Goal: Task Accomplishment & Management: Use online tool/utility

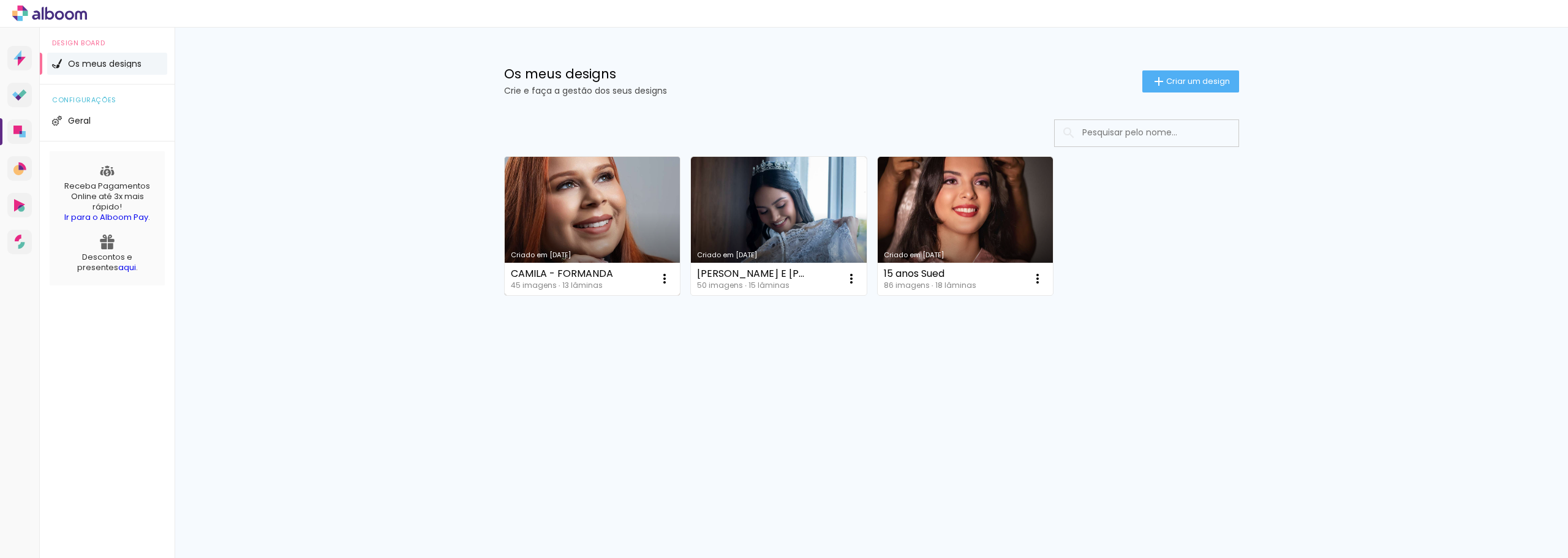
click at [604, 209] on link "Criado em [DATE]" at bounding box center [593, 226] width 176 height 138
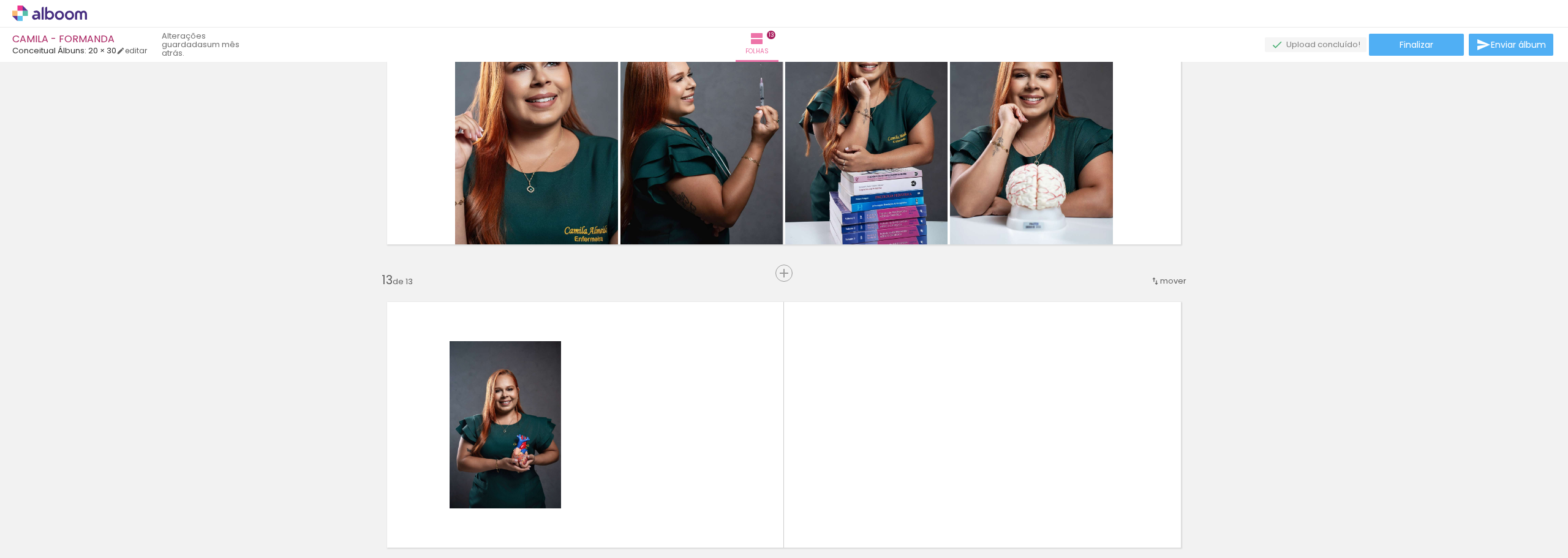
scroll to position [3509, 0]
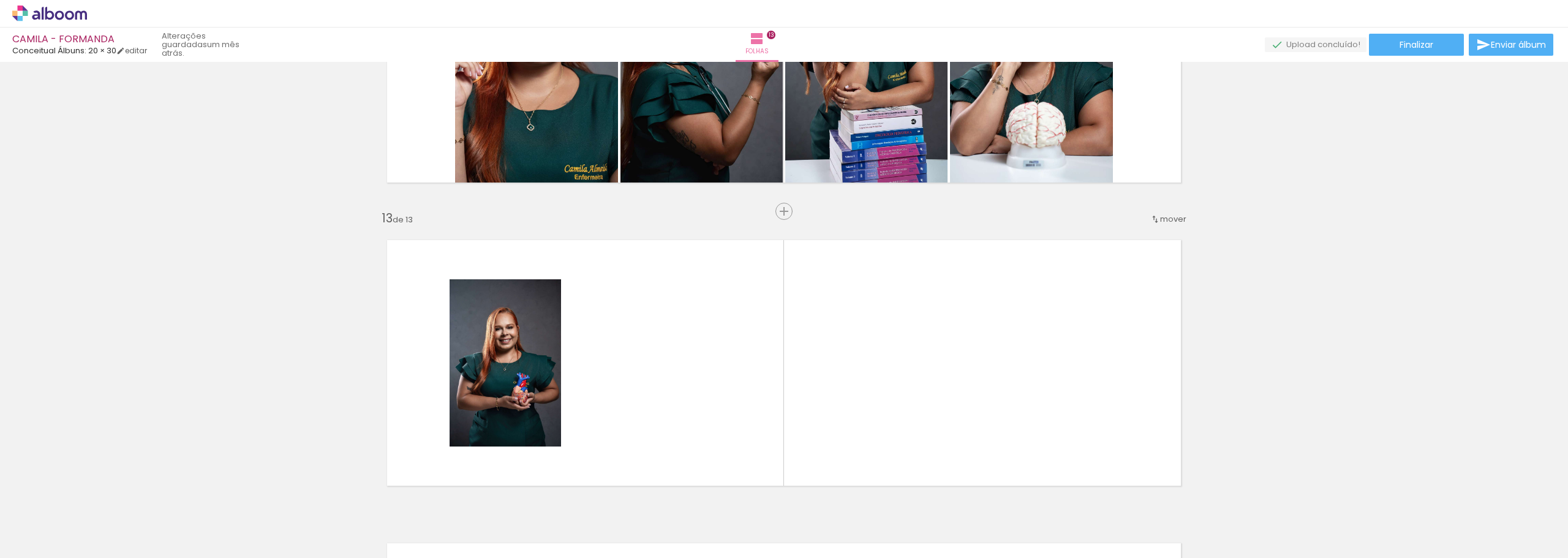
drag, startPoint x: 1557, startPoint y: 468, endPoint x: 1560, endPoint y: 462, distance: 6.7
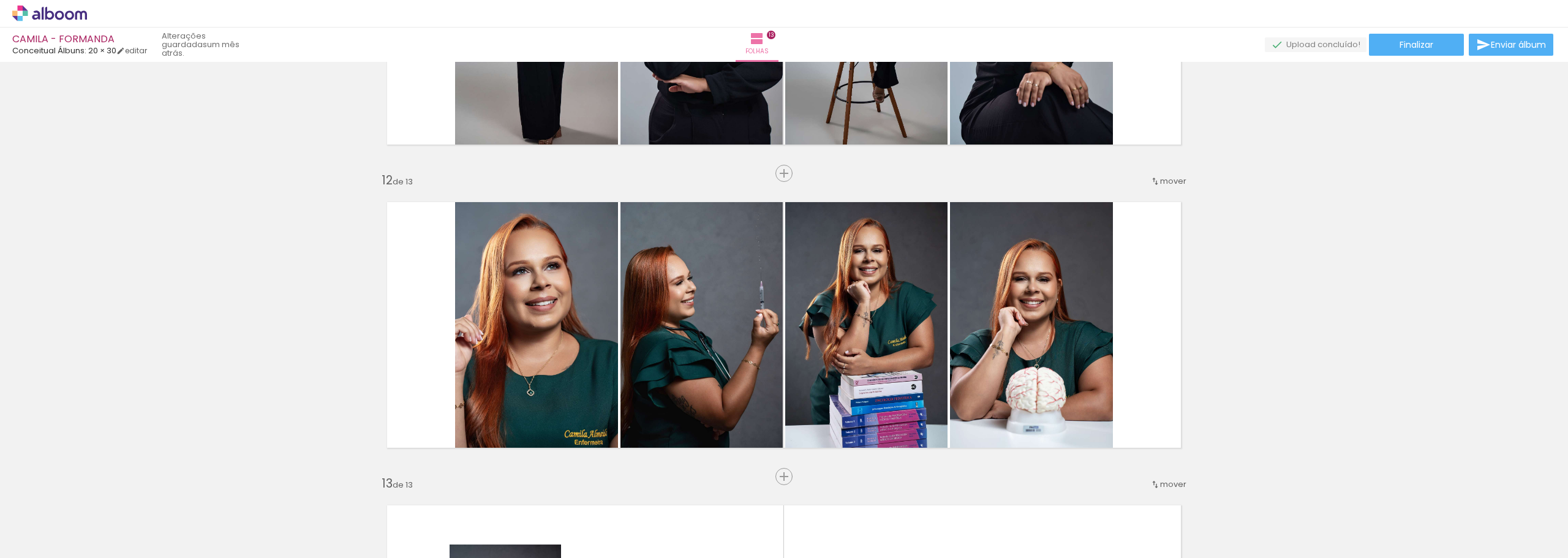
scroll to position [3193, 0]
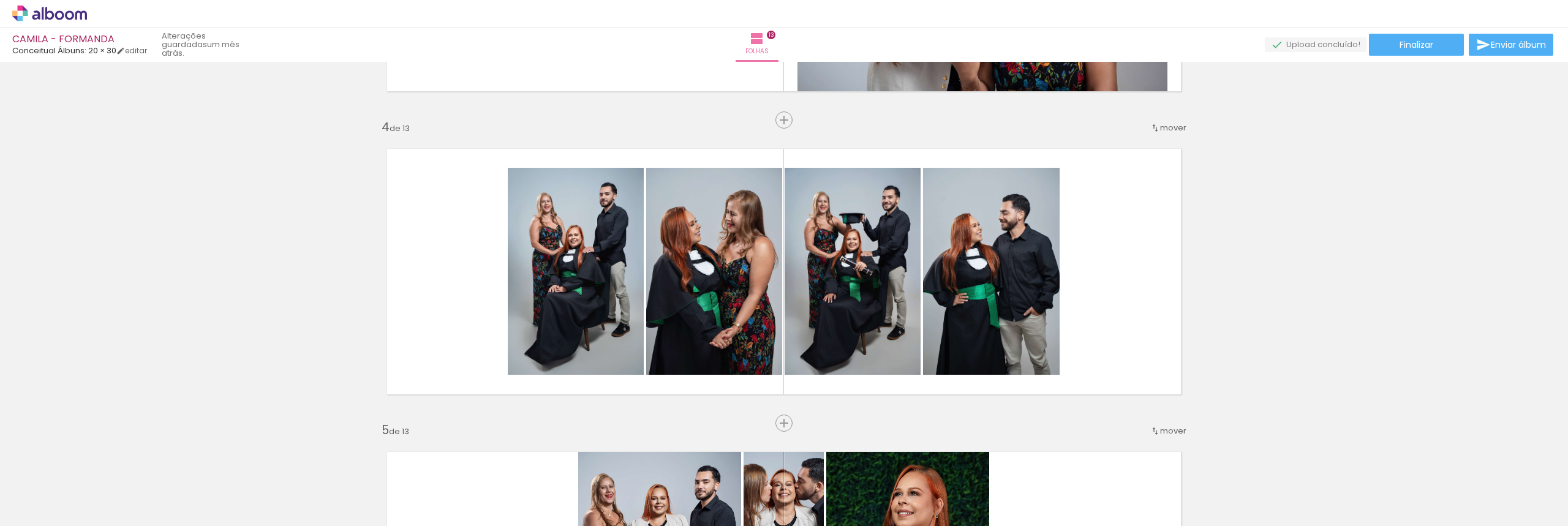
scroll to position [878, 0]
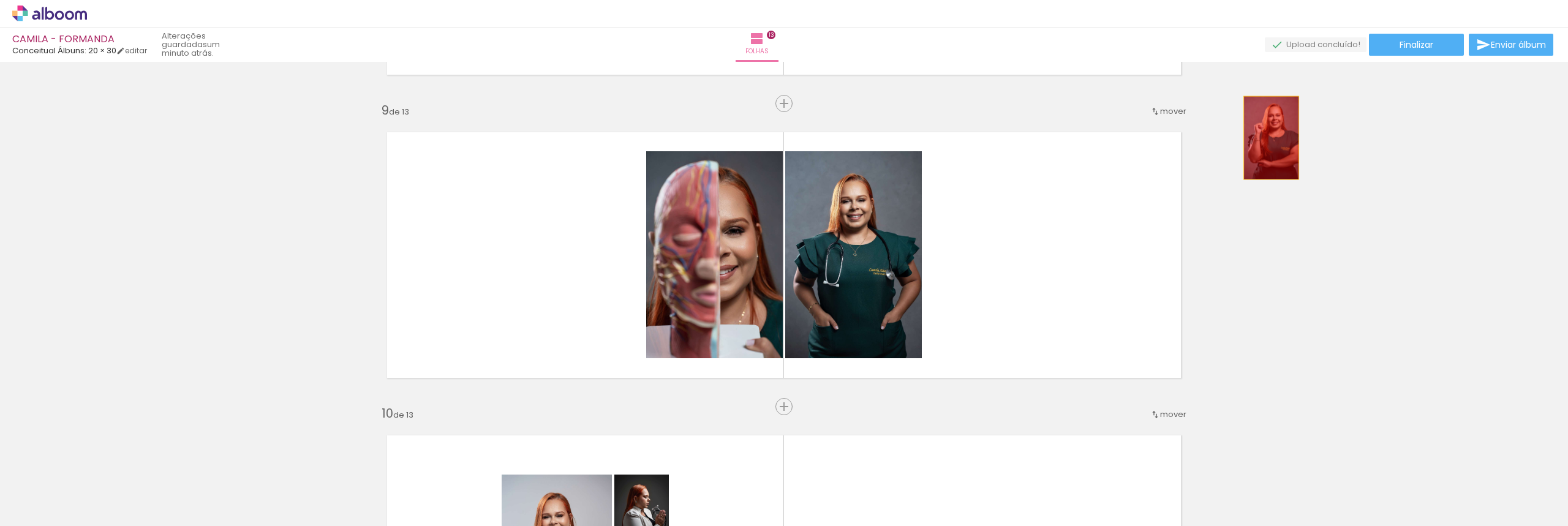
scroll to position [2526, 0]
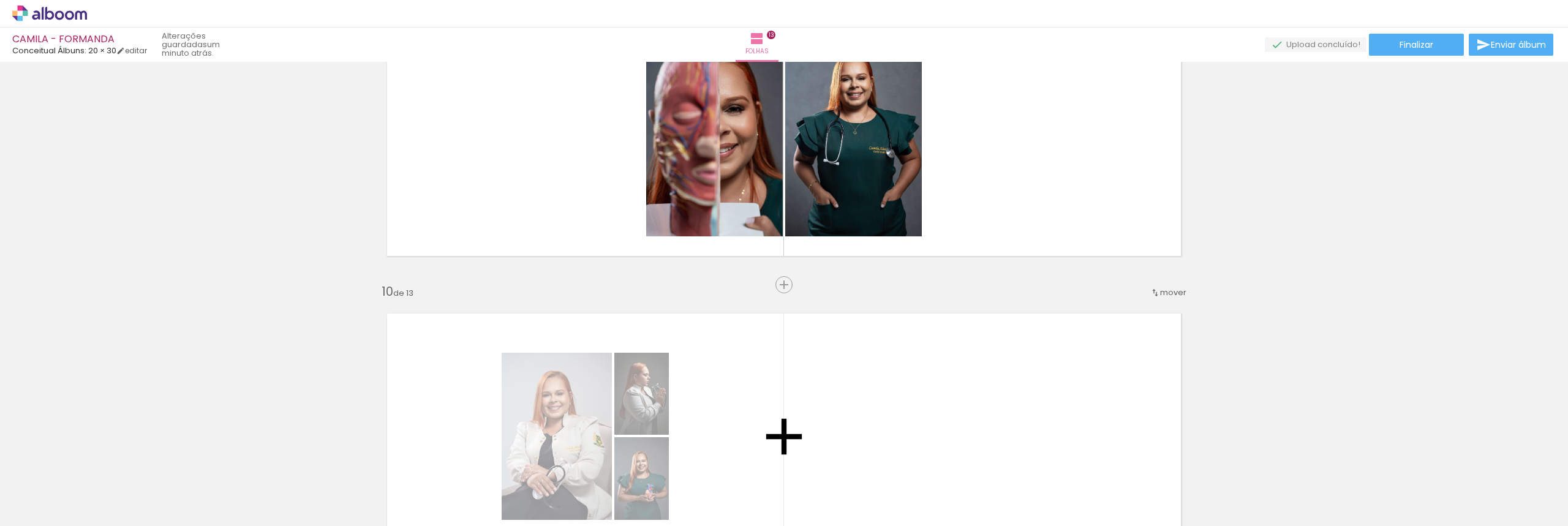
drag, startPoint x: 916, startPoint y: 182, endPoint x: 1005, endPoint y: 371, distance: 208.9
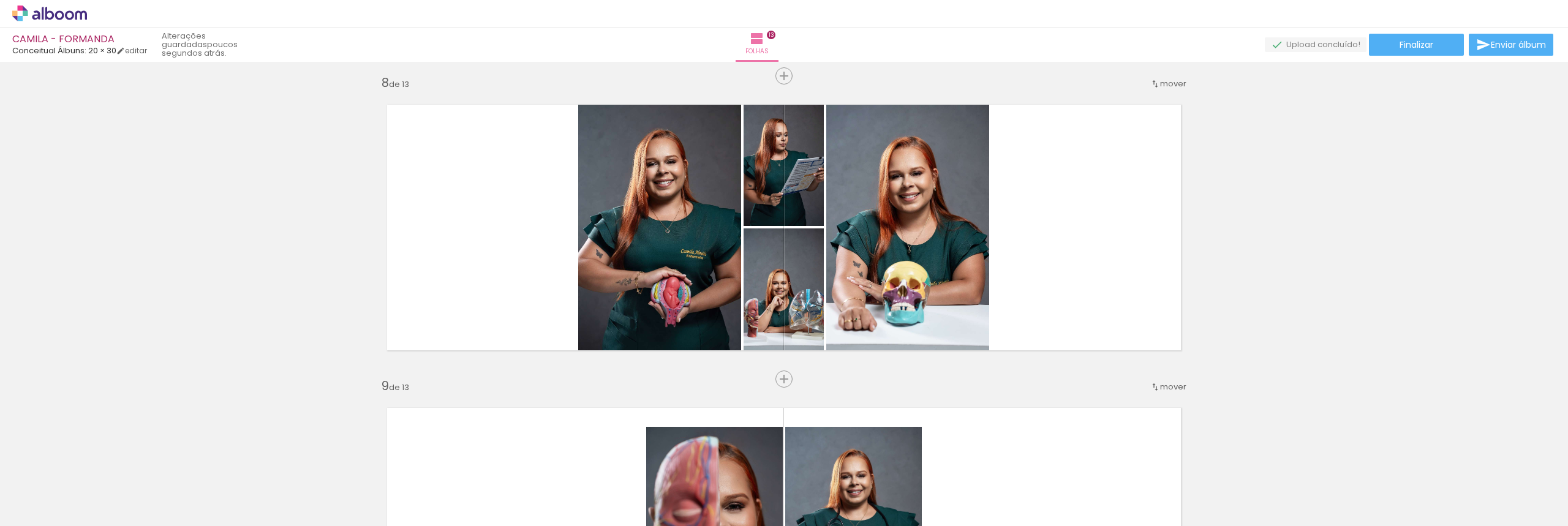
scroll to position [0, 1624]
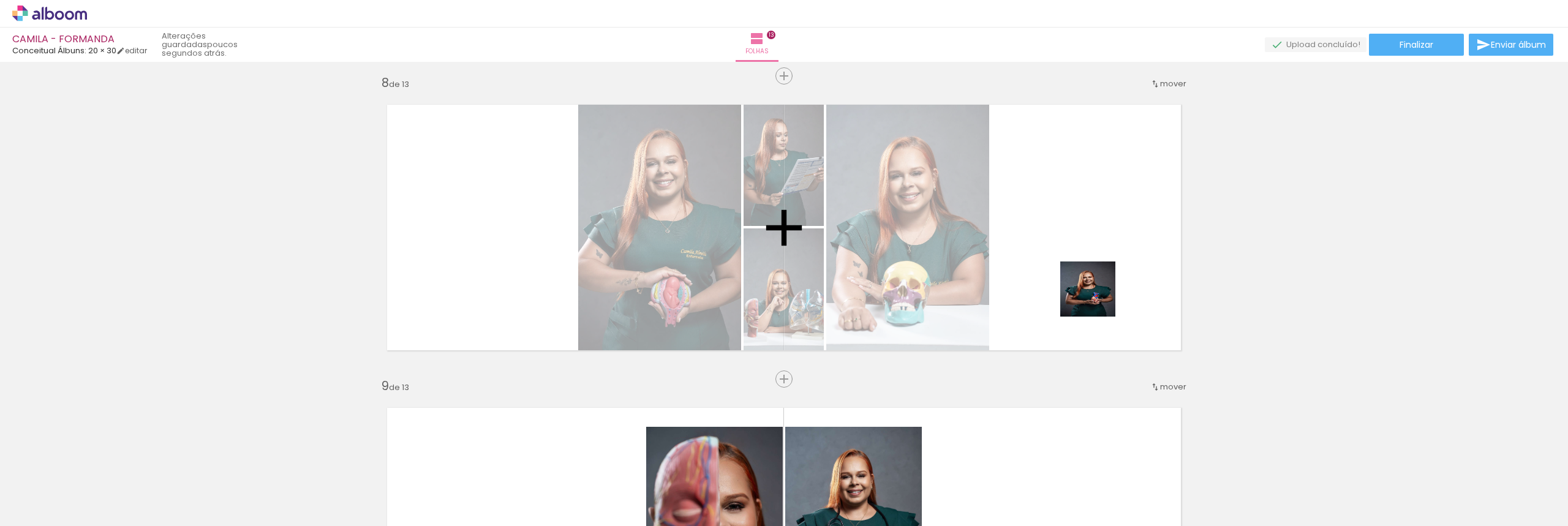
drag, startPoint x: 1459, startPoint y: 494, endPoint x: 1085, endPoint y: 261, distance: 440.6
click at [1085, 261] on quentale-workspace at bounding box center [784, 263] width 1568 height 526
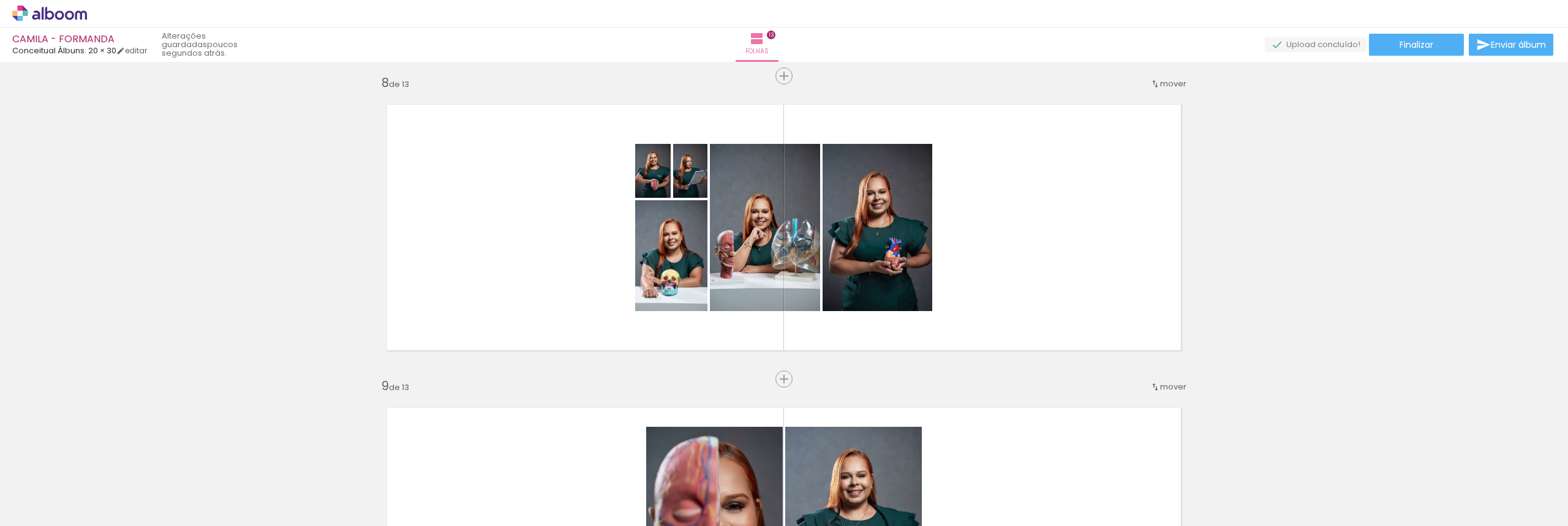
click at [1029, 252] on quentale-layouter at bounding box center [784, 227] width 821 height 273
click at [1011, 242] on quentale-layouter at bounding box center [784, 227] width 821 height 273
click at [946, 222] on quentale-layouter at bounding box center [784, 227] width 821 height 273
click at [804, 209] on quentale-photo at bounding box center [765, 228] width 111 height 167
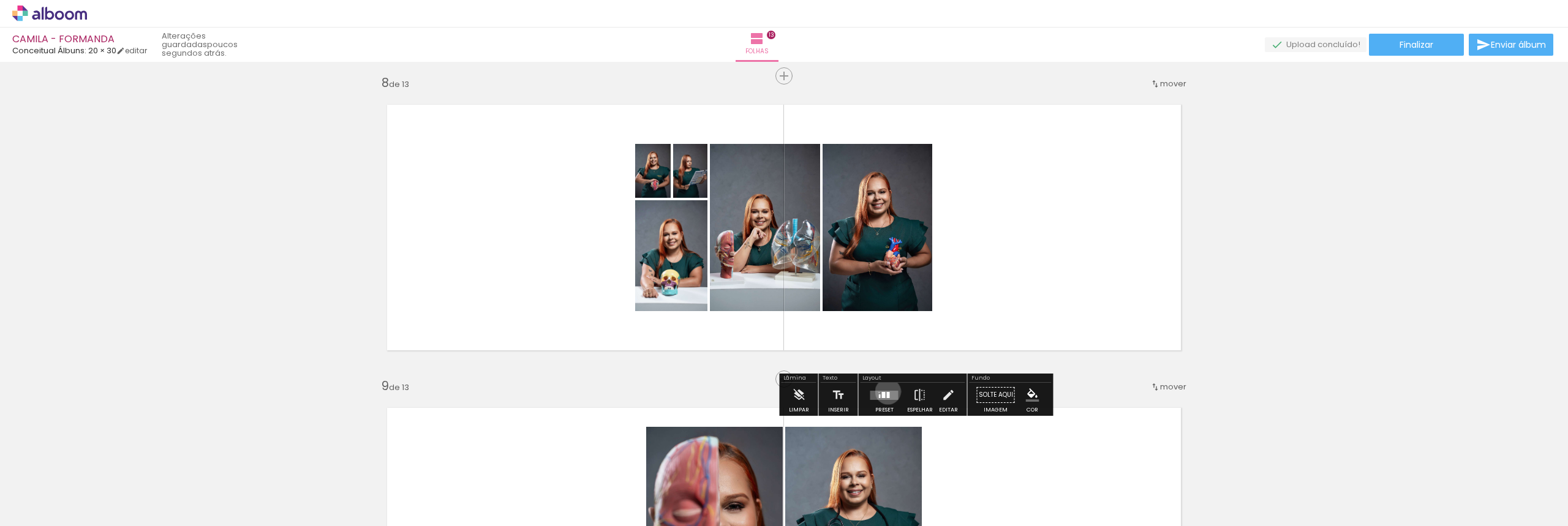
click at [887, 392] on div at bounding box center [889, 394] width 3 height 6
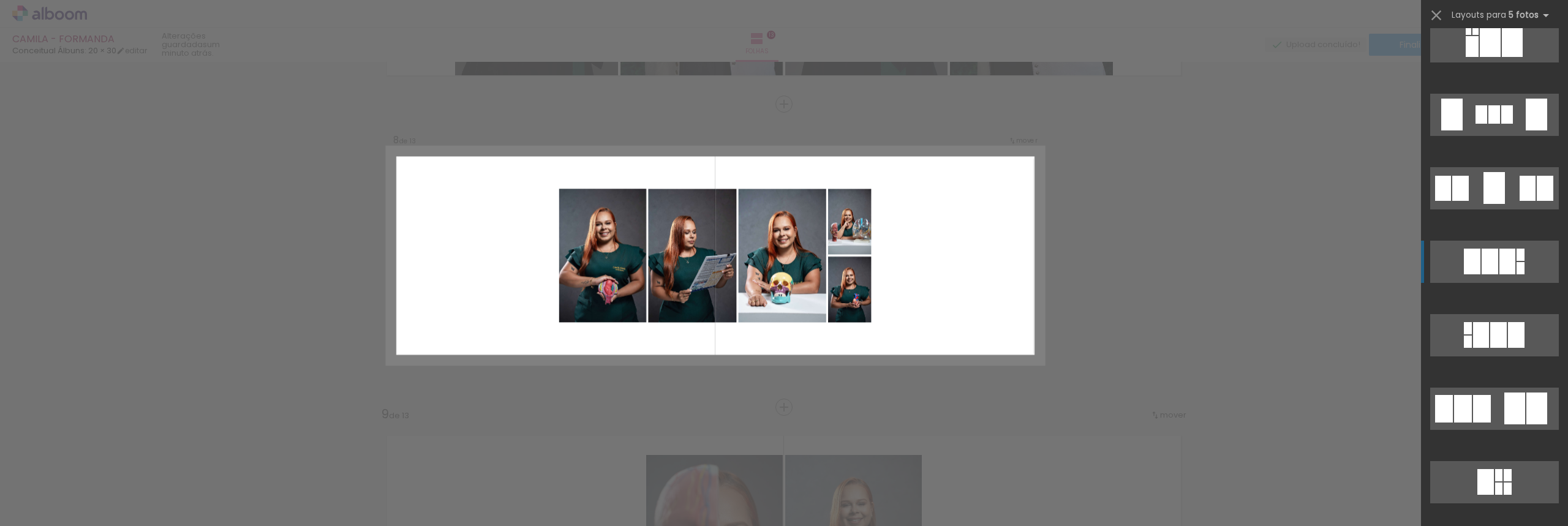
scroll to position [1348, 0]
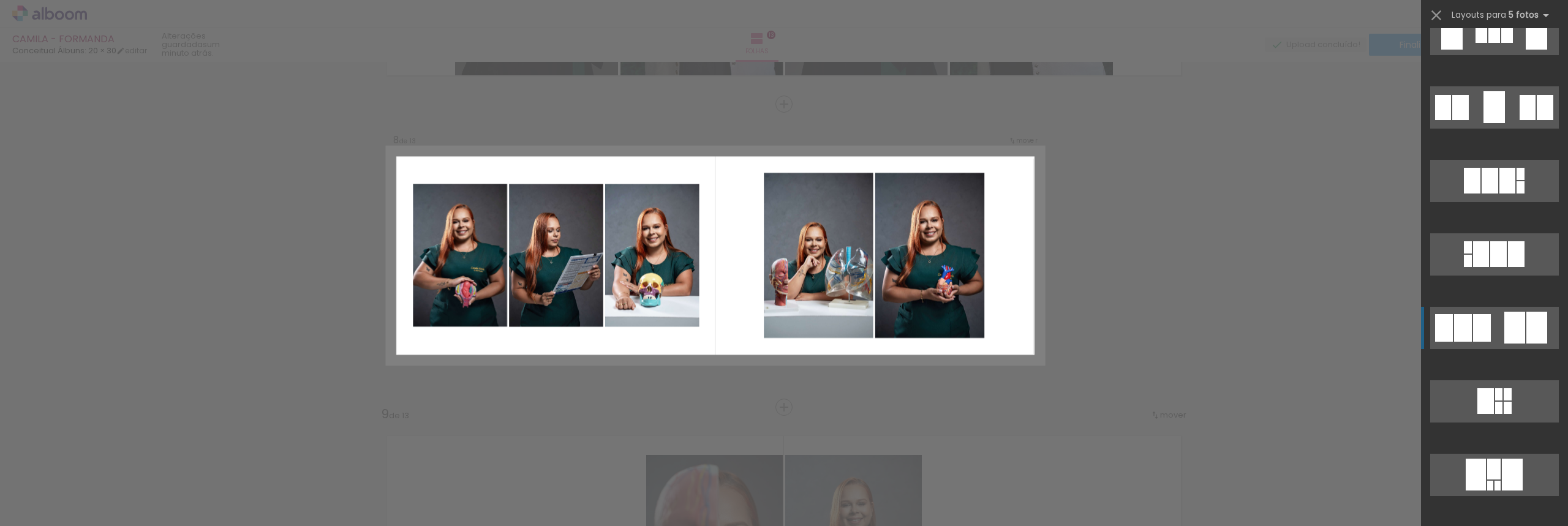
click at [1484, 123] on div at bounding box center [1494, 107] width 21 height 32
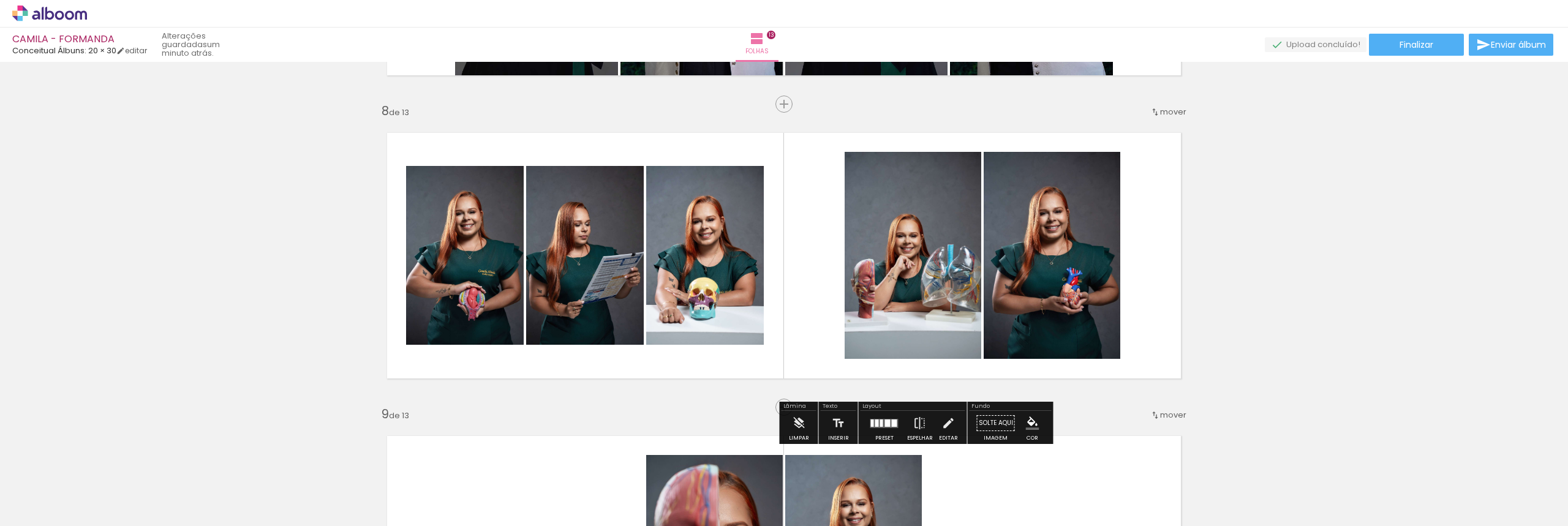
click at [1464, 327] on div "Inserir folha 1 de 13 Inserir folha 2 de 13 Inserir folha 3 de 13 Inserir folha…" at bounding box center [784, 88] width 1568 height 4246
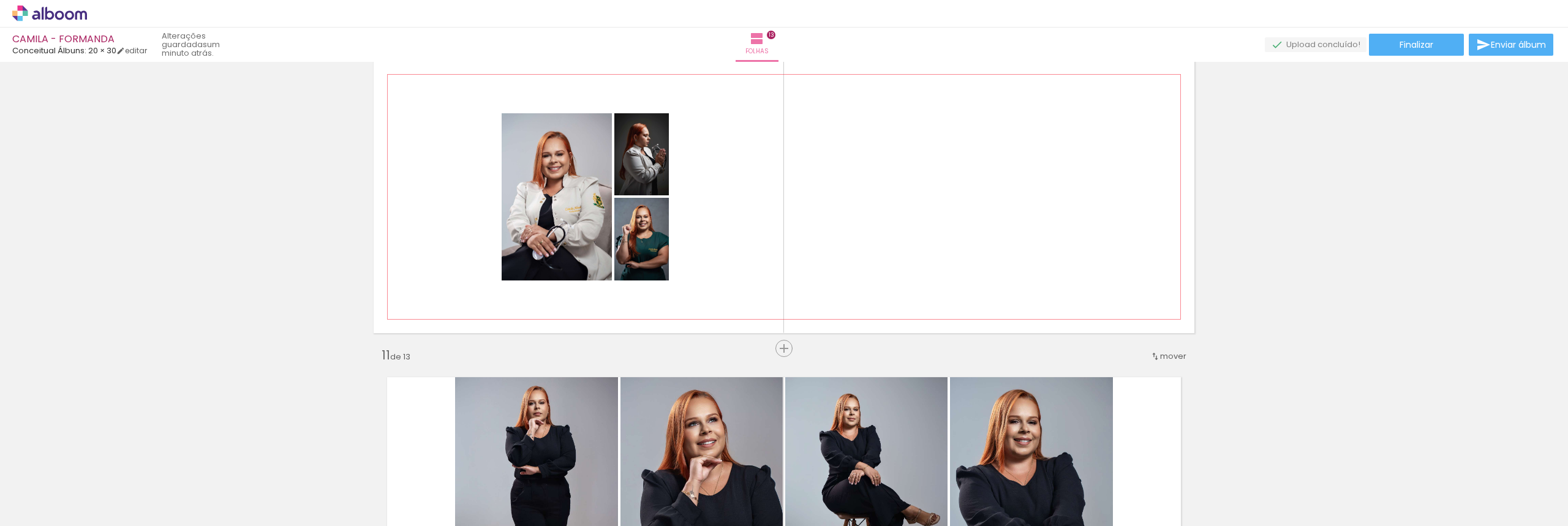
scroll to position [2774, 0]
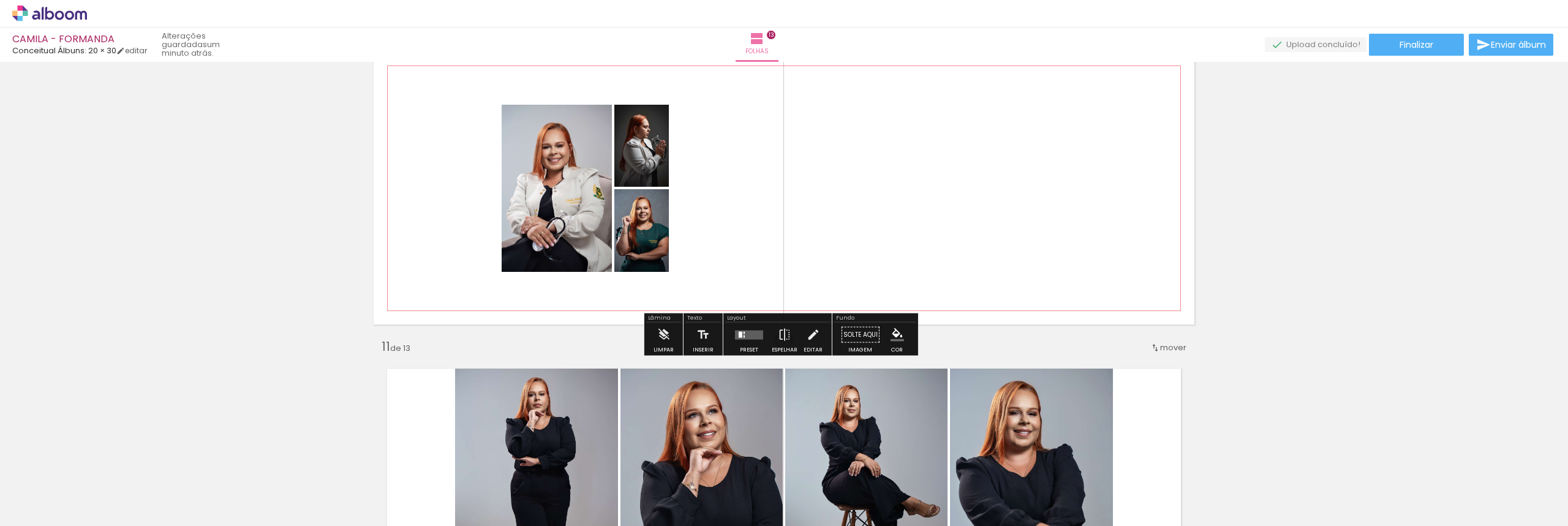
click at [914, 160] on quentale-layouter at bounding box center [784, 188] width 821 height 273
click at [739, 334] on div at bounding box center [741, 334] width 3 height 6
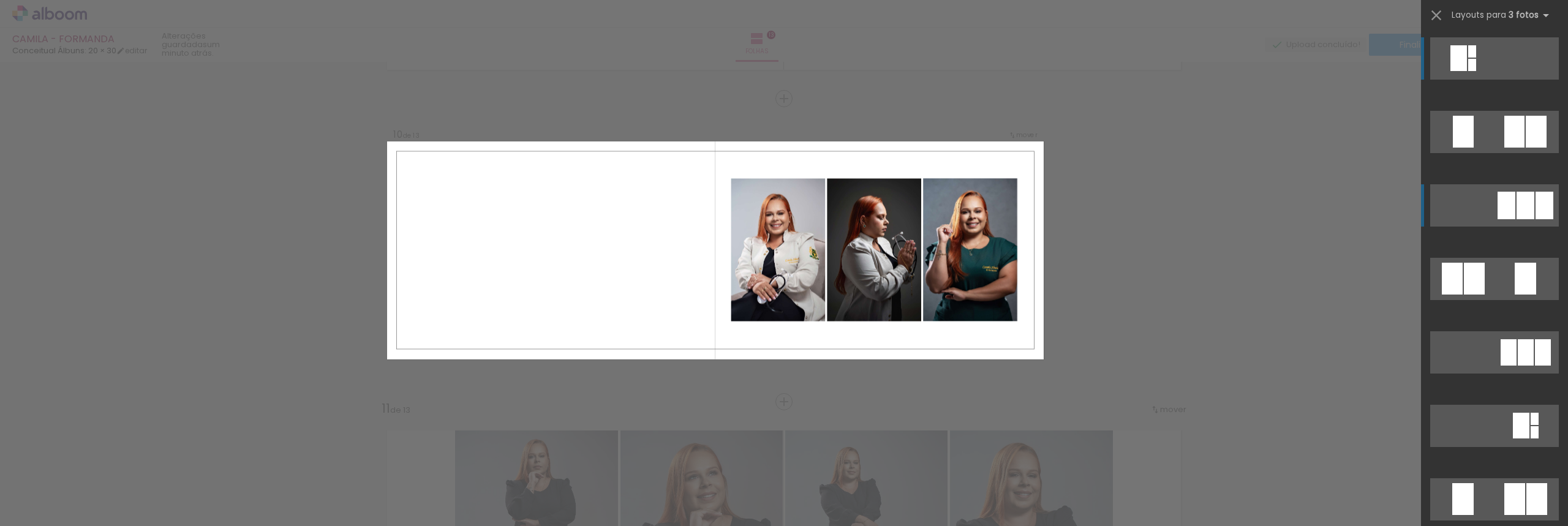
scroll to position [2707, 0]
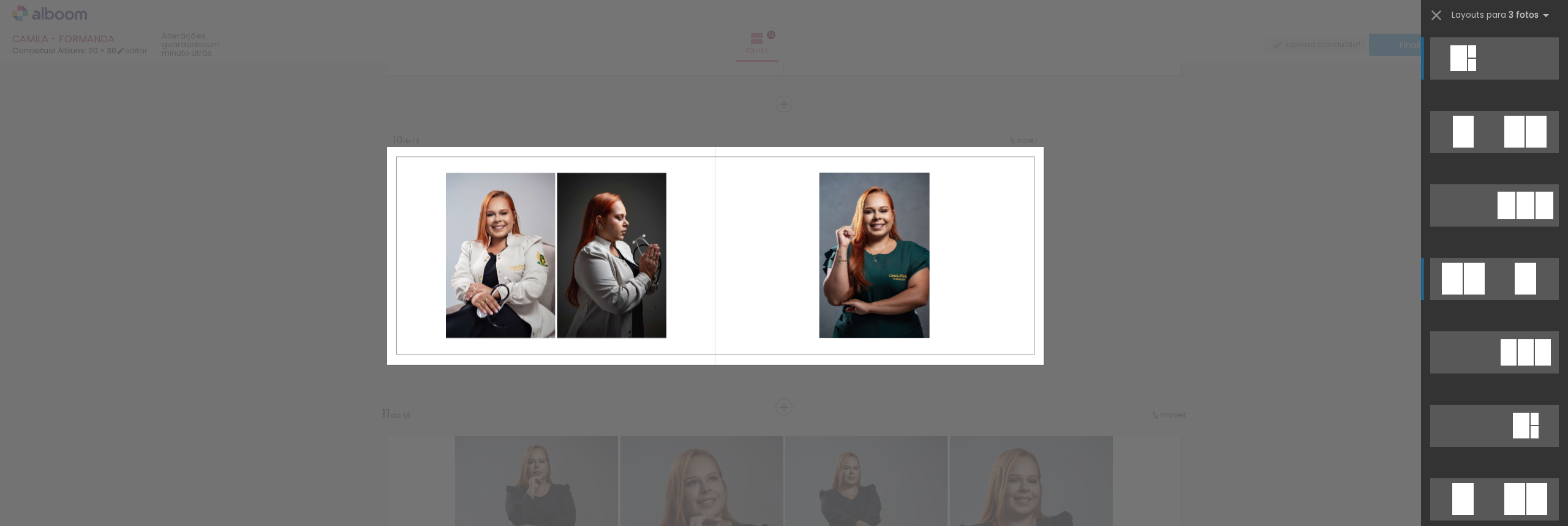
click at [1526, 148] on div at bounding box center [1536, 132] width 21 height 32
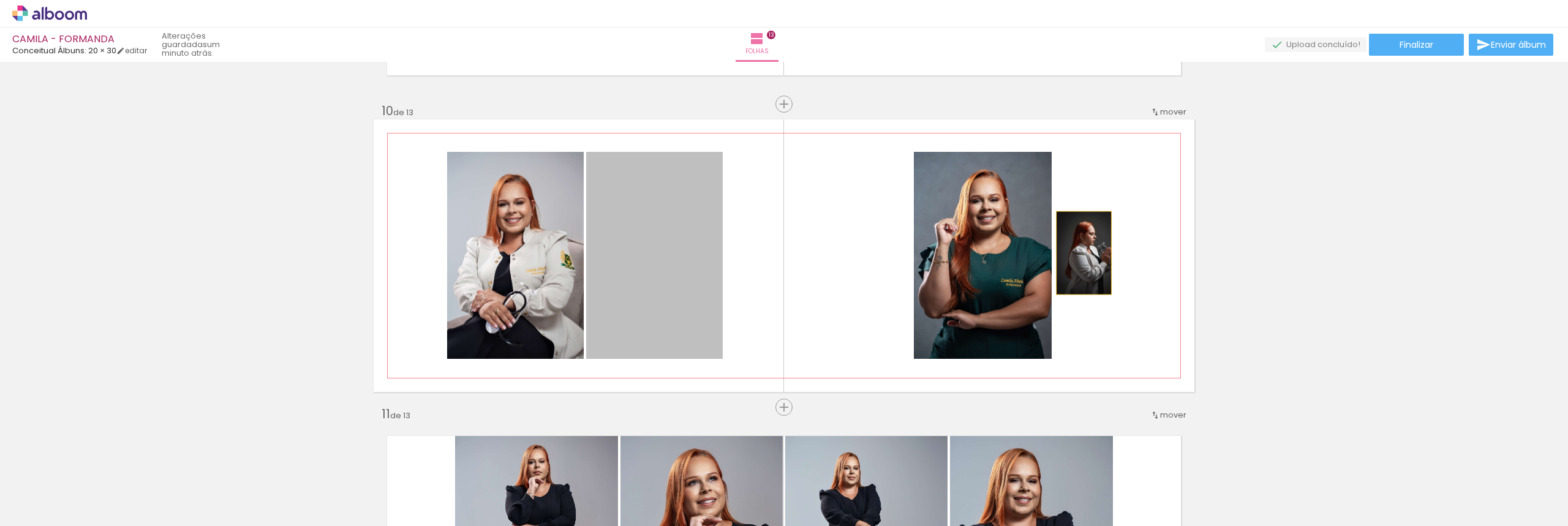
drag, startPoint x: 655, startPoint y: 260, endPoint x: 1079, endPoint y: 253, distance: 424.1
click at [1079, 253] on quentale-layouter at bounding box center [784, 255] width 821 height 273
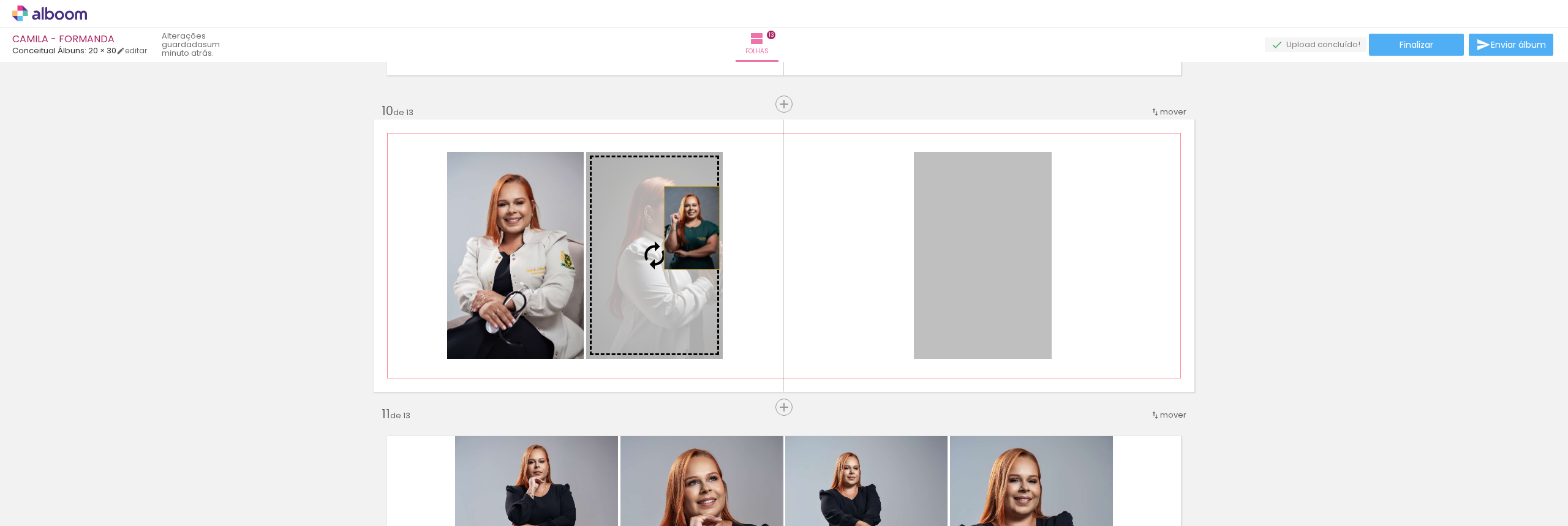
drag, startPoint x: 983, startPoint y: 245, endPoint x: 687, endPoint y: 228, distance: 296.5
click at [0, 0] on slot at bounding box center [0, 0] width 0 height 0
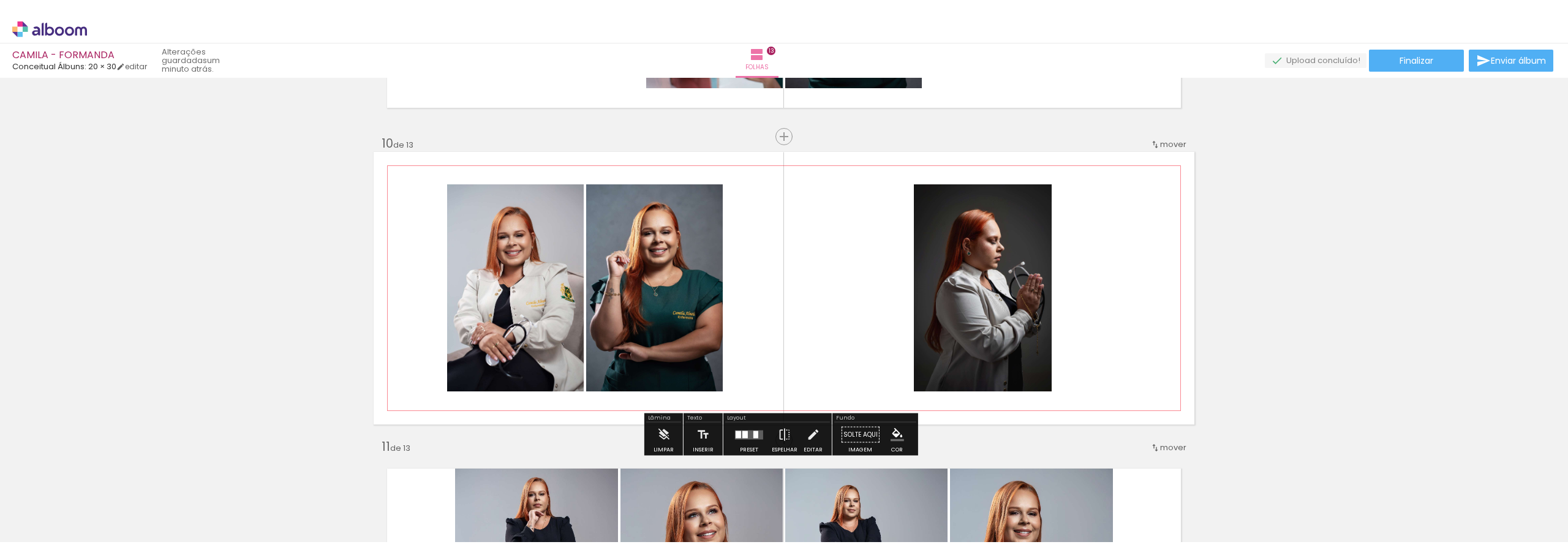
scroll to position [2695, 0]
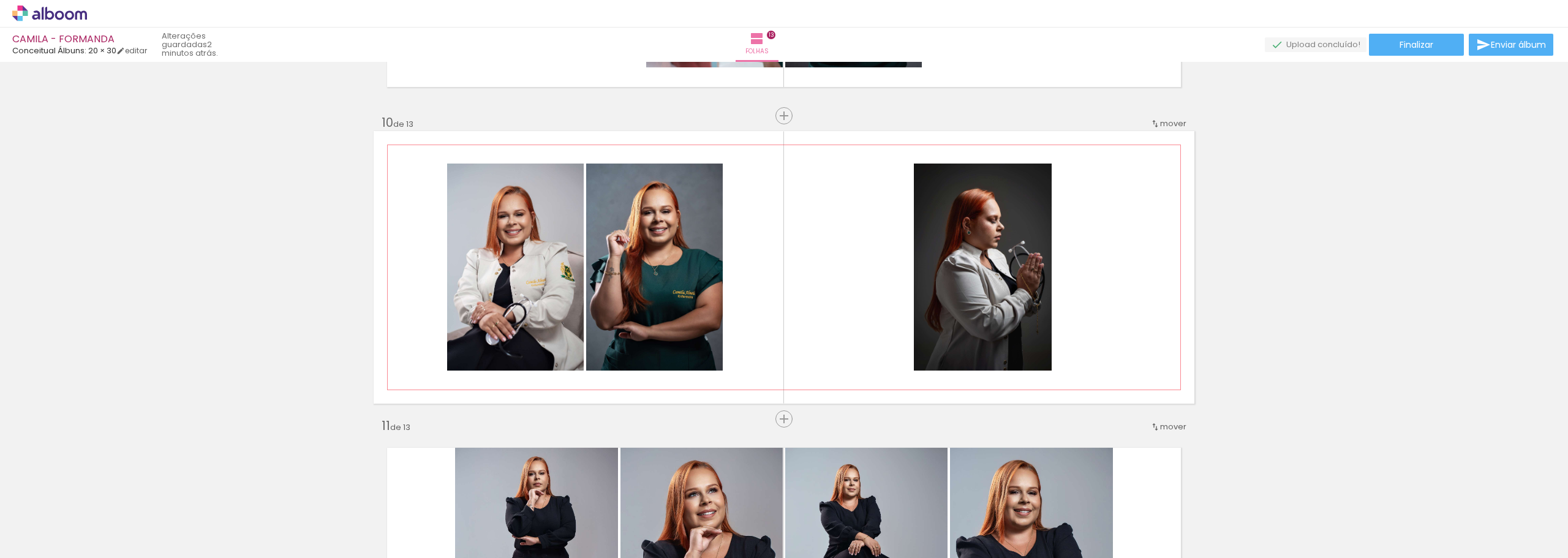
scroll to position [0, 1624]
